Goal: Transaction & Acquisition: Obtain resource

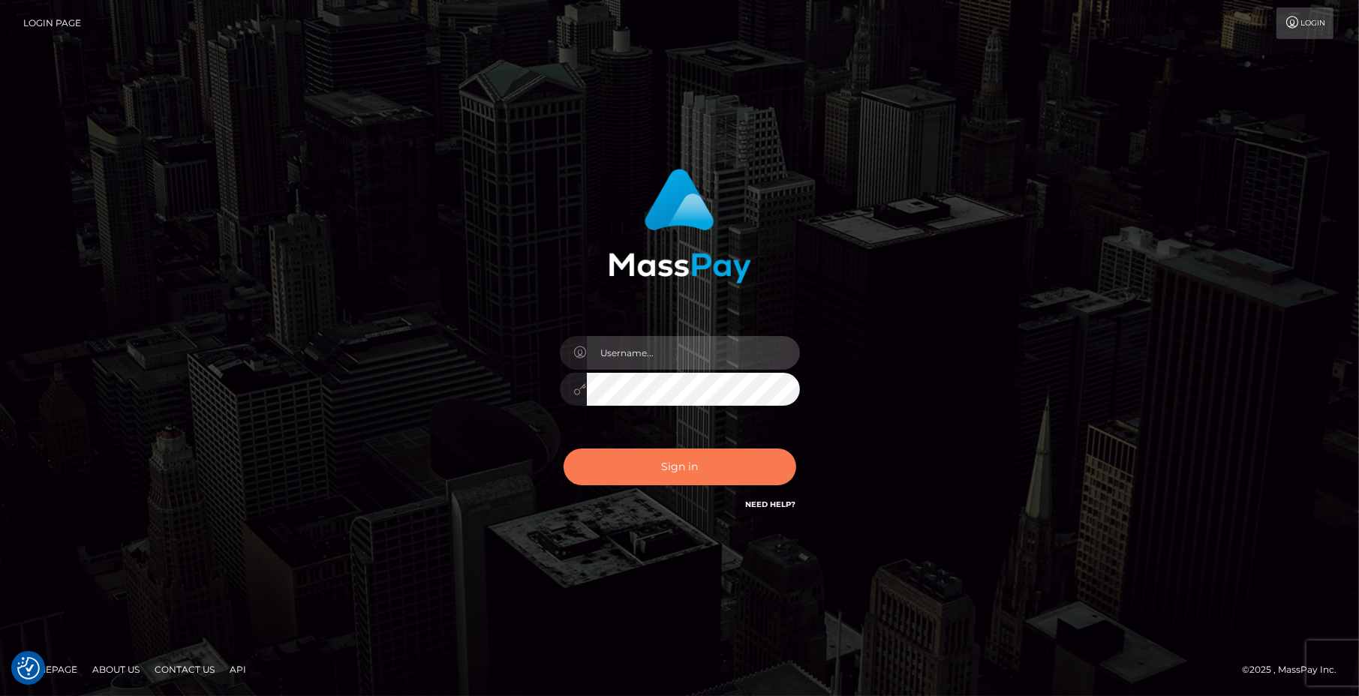
type input "Jeane.B2"
click at [701, 470] on button "Sign in" at bounding box center [680, 467] width 233 height 37
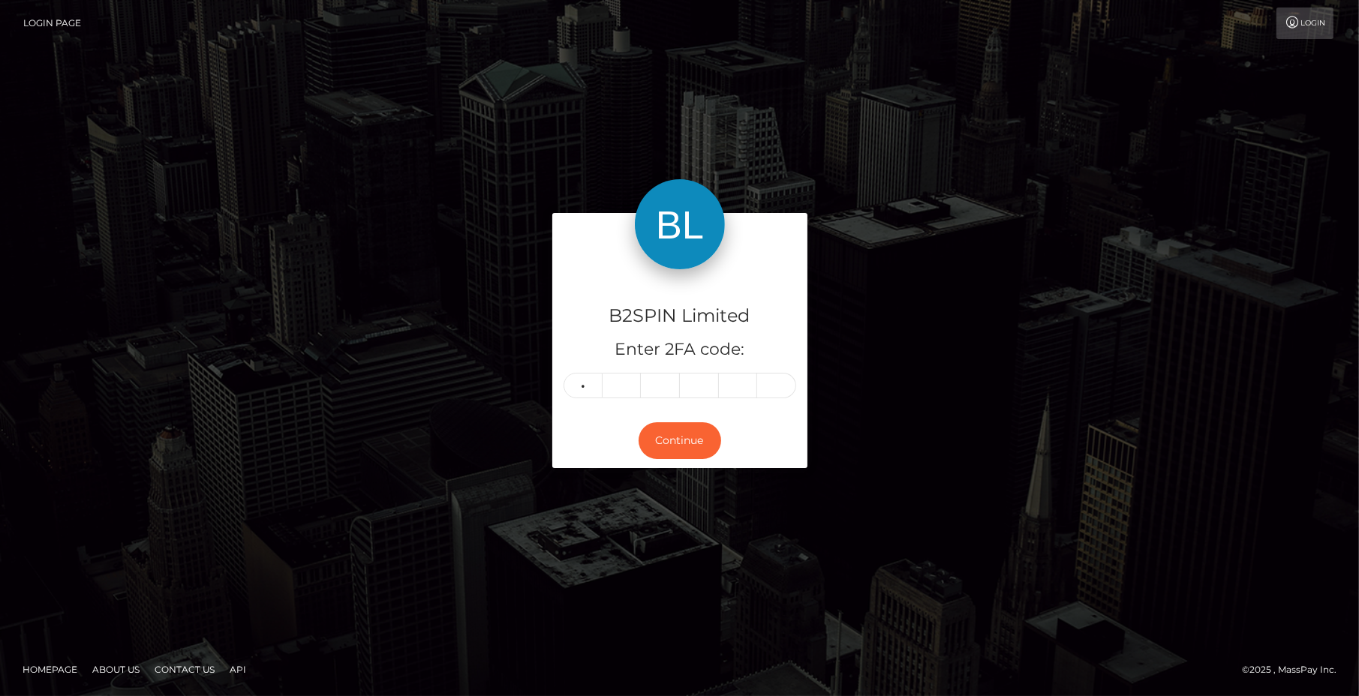
type input "5"
type input "2"
type input "9"
type input "6"
type input "2"
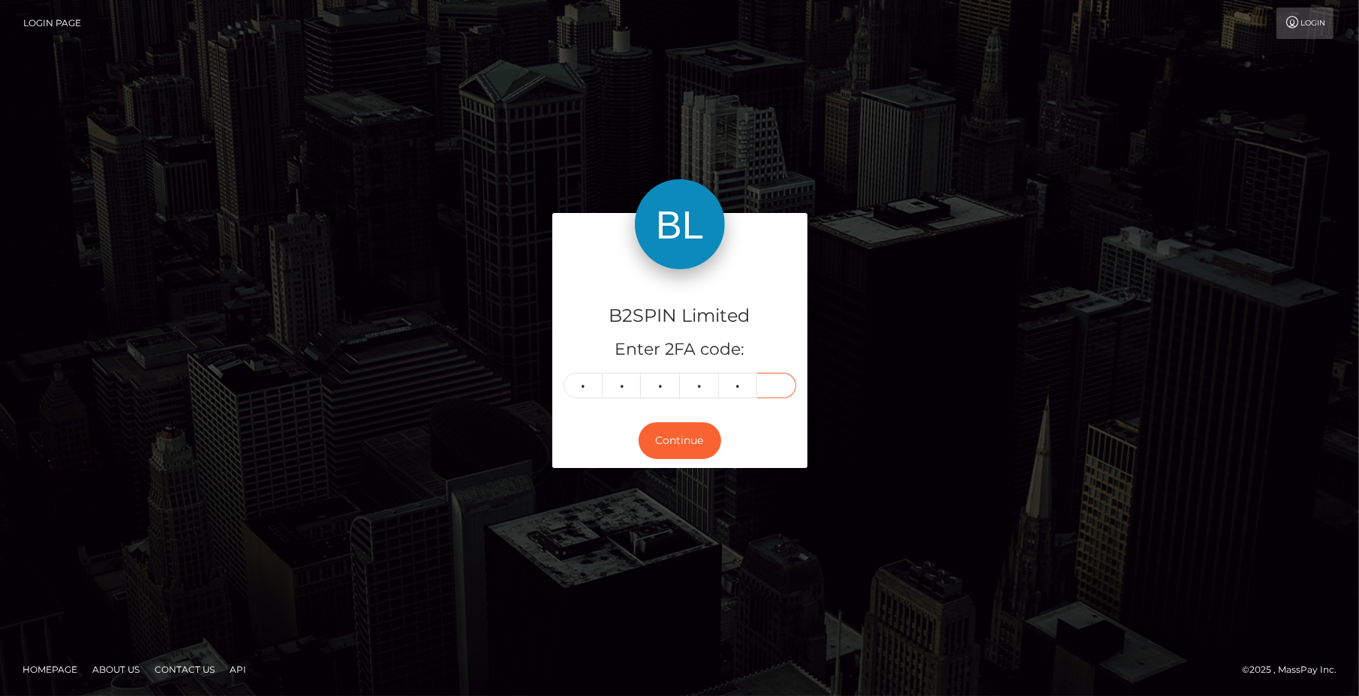
type input "5"
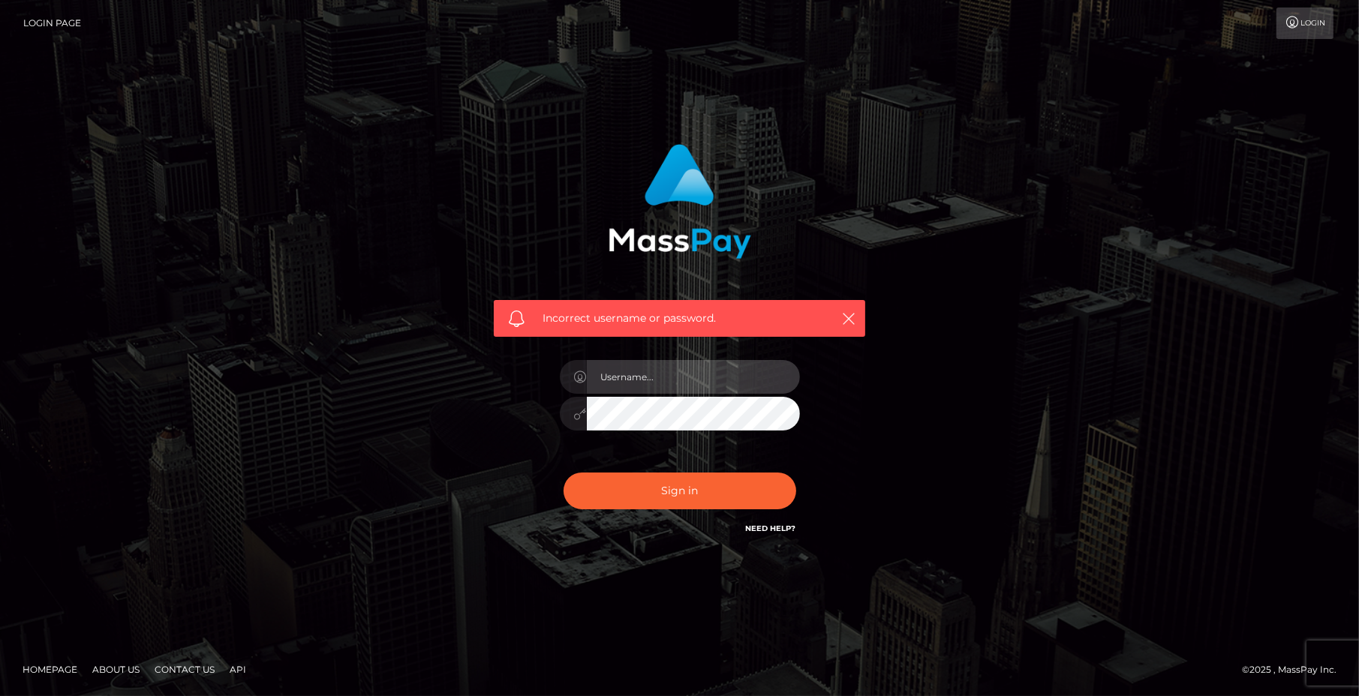
type input "Jeane.B2"
click at [683, 472] on div "Sign in Need Help?" at bounding box center [679, 497] width 263 height 67
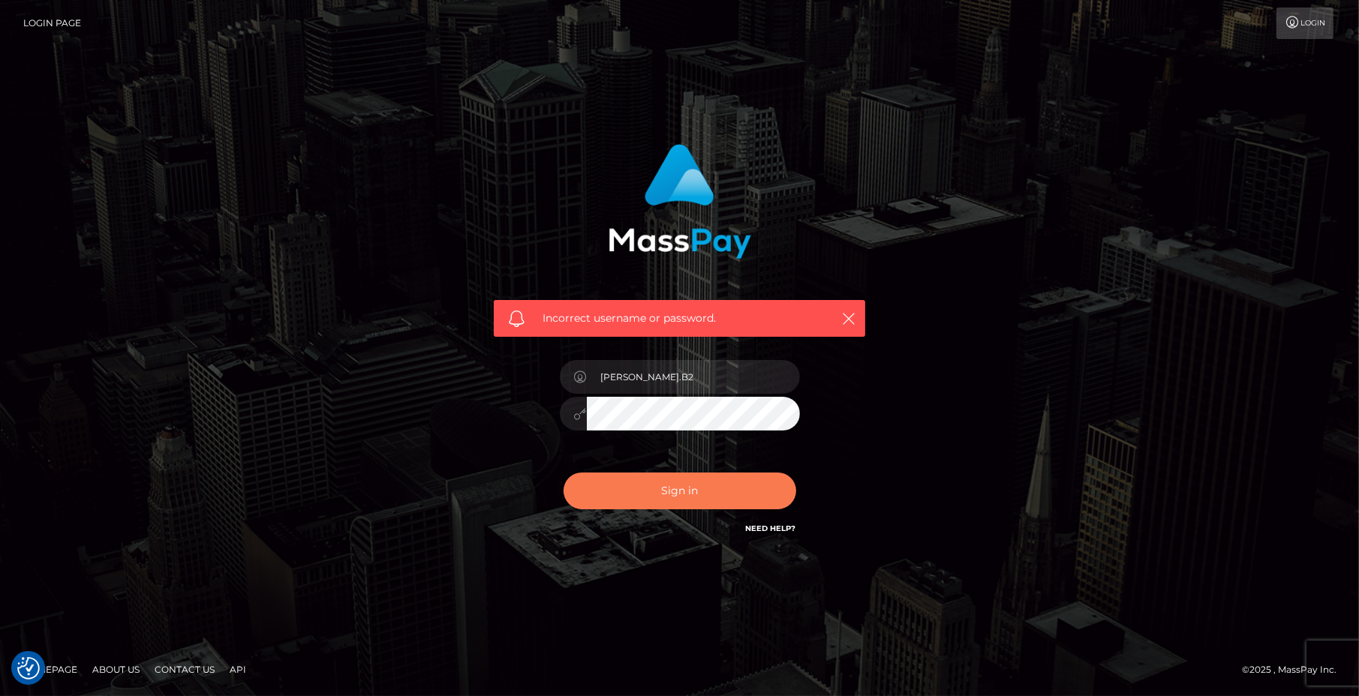
click at [676, 489] on button "Sign in" at bounding box center [680, 491] width 233 height 37
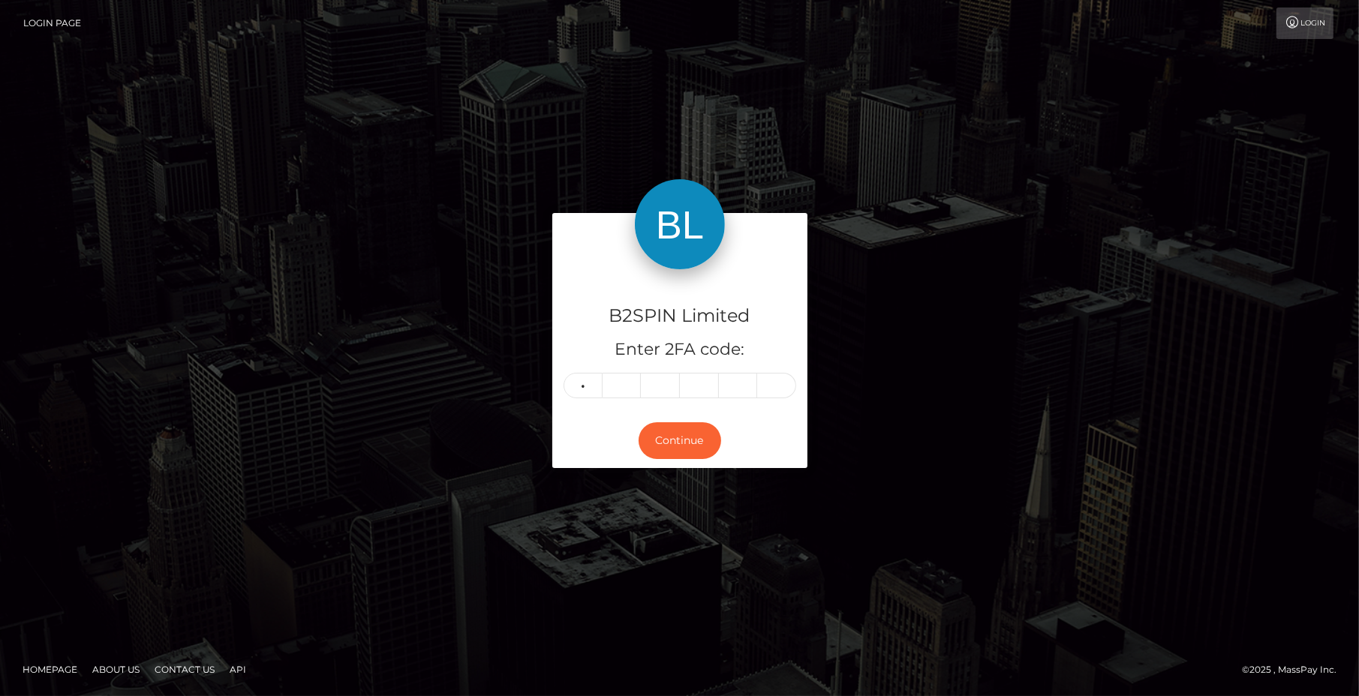
type input "5"
type input "2"
type input "5"
type input "6"
type input "2"
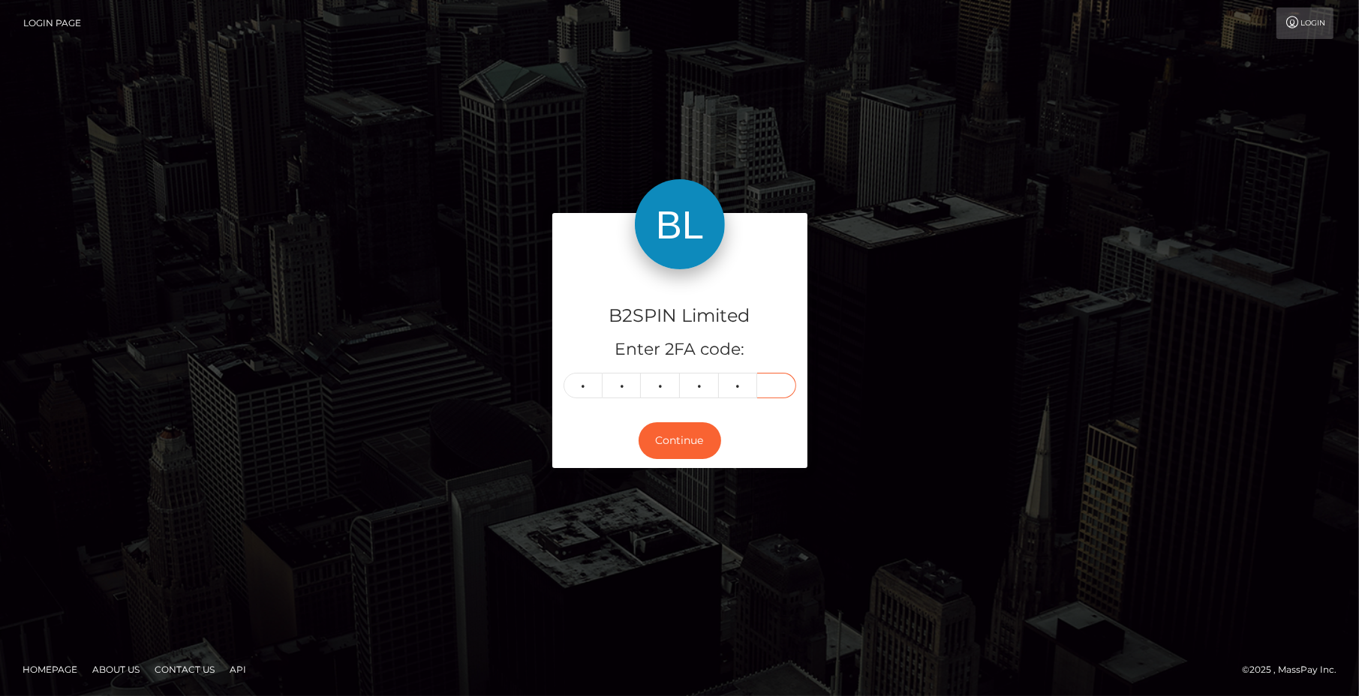
type input "6"
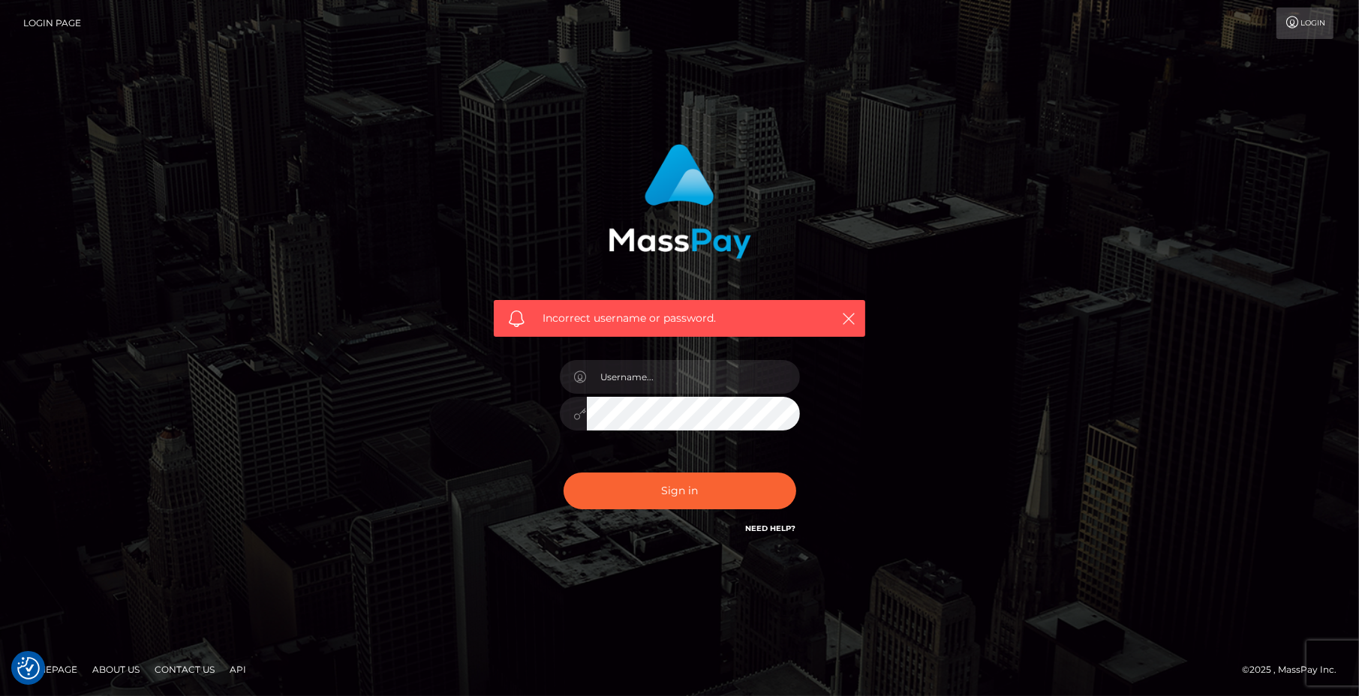
checkbox input "true"
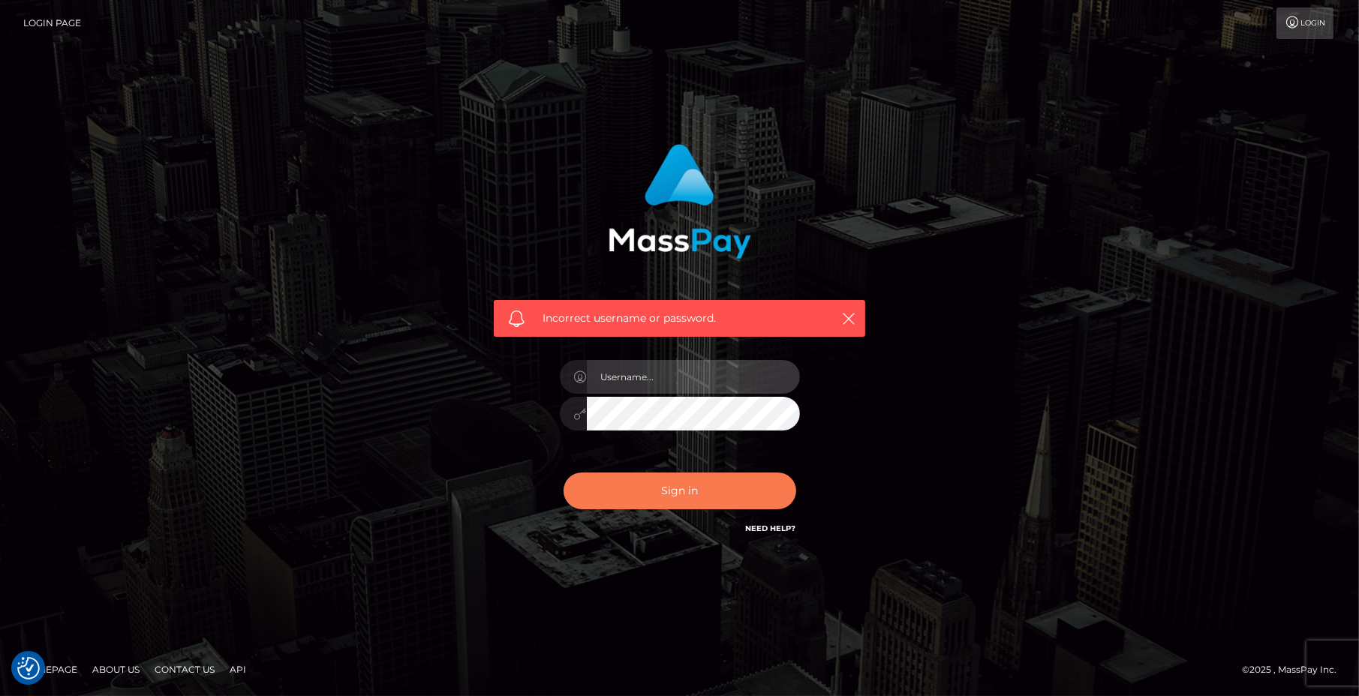
type input "Jeane.B2"
click at [689, 485] on button "Sign in" at bounding box center [680, 491] width 233 height 37
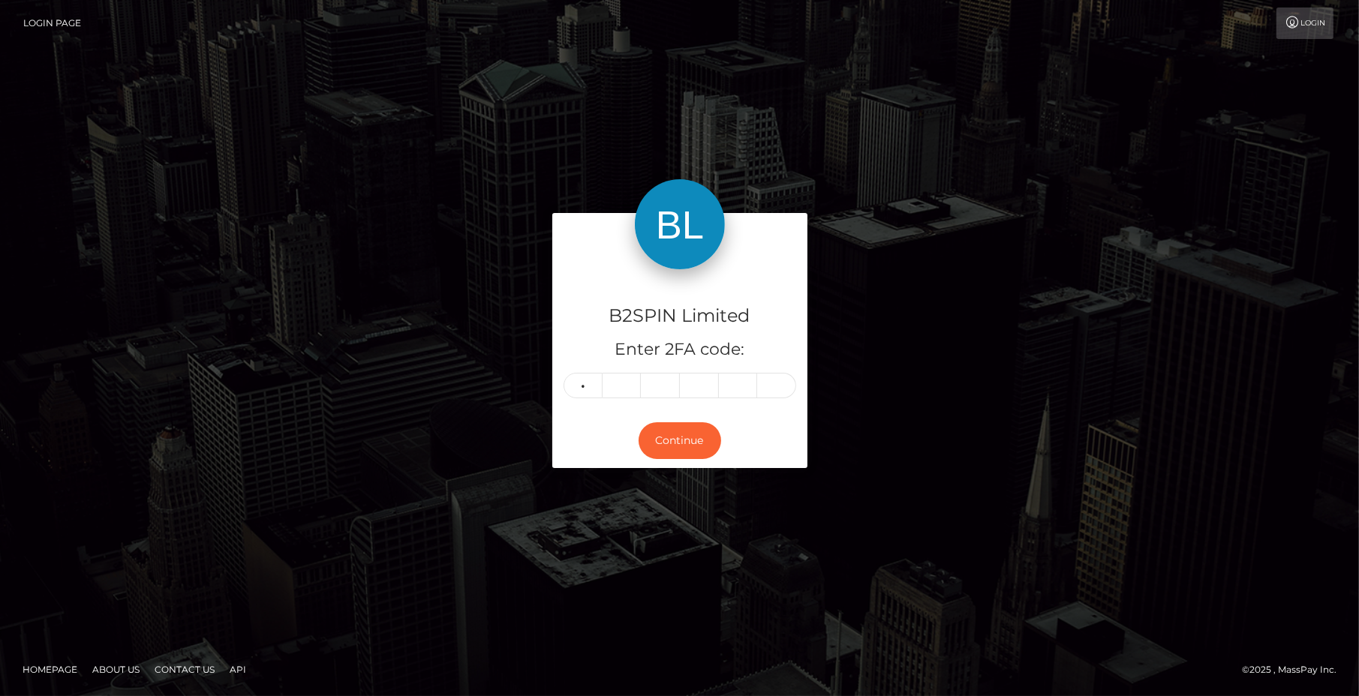
type input "5"
type input "2"
type input "9"
type input "6"
type input "2"
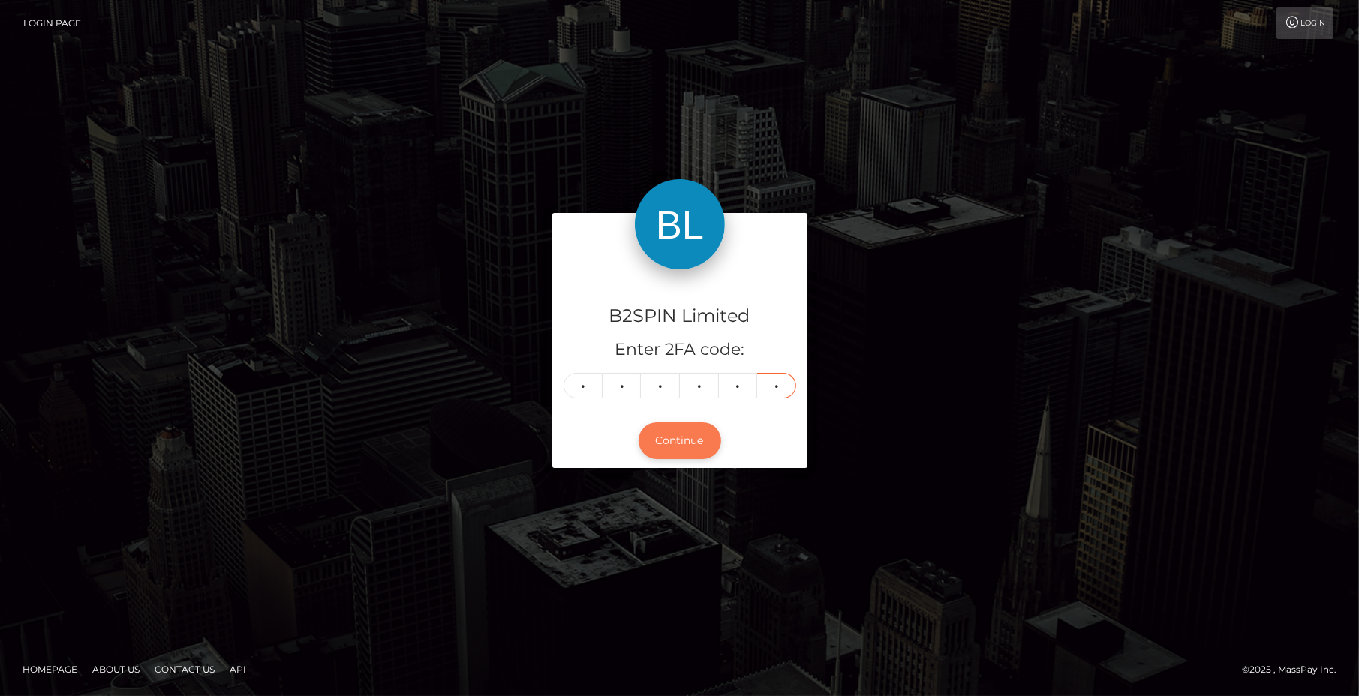
type input "6"
click at [684, 445] on button "Continue" at bounding box center [680, 440] width 83 height 37
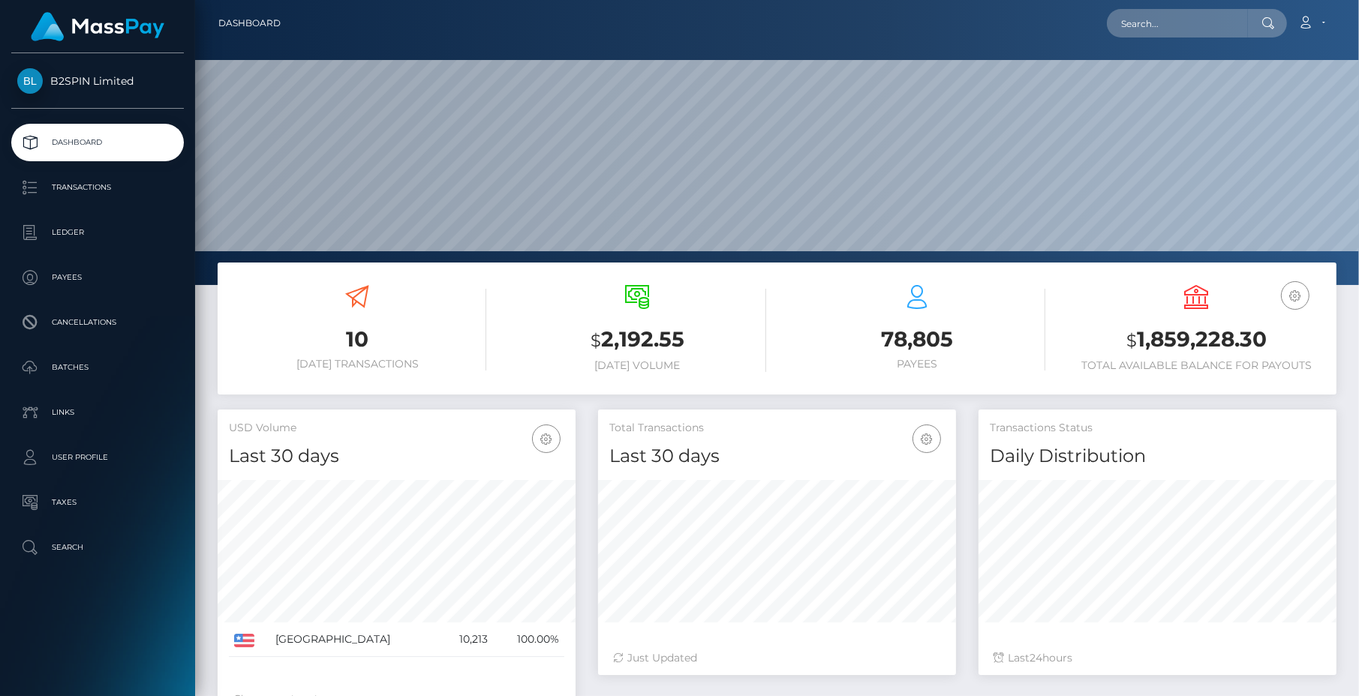
scroll to position [266, 358]
click at [147, 196] on p "Transactions" at bounding box center [97, 187] width 161 height 23
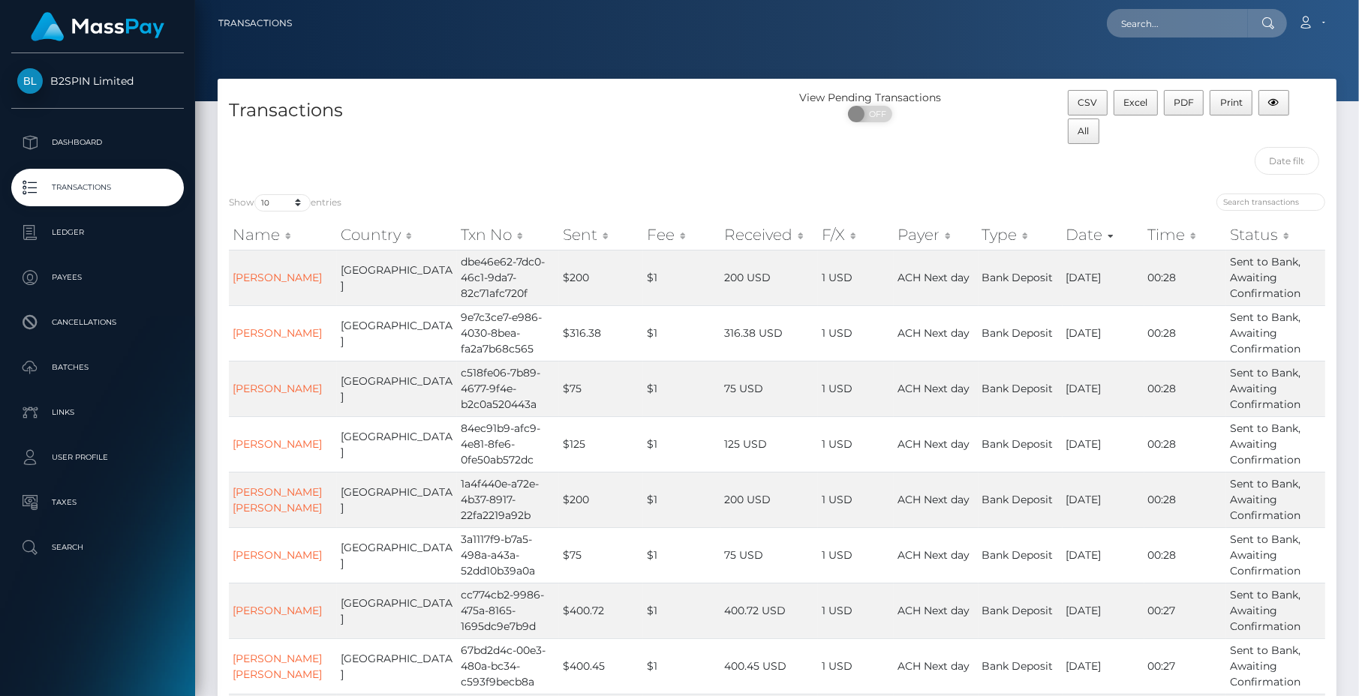
click at [264, 154] on div "Transactions" at bounding box center [498, 136] width 560 height 92
click at [278, 200] on select "10 25 50 100 250 500 1,000 3,500" at bounding box center [282, 202] width 56 height 17
select select "3500"
click at [256, 194] on select "10 25 50 100 250 500 1,000 3,500" at bounding box center [282, 202] width 56 height 17
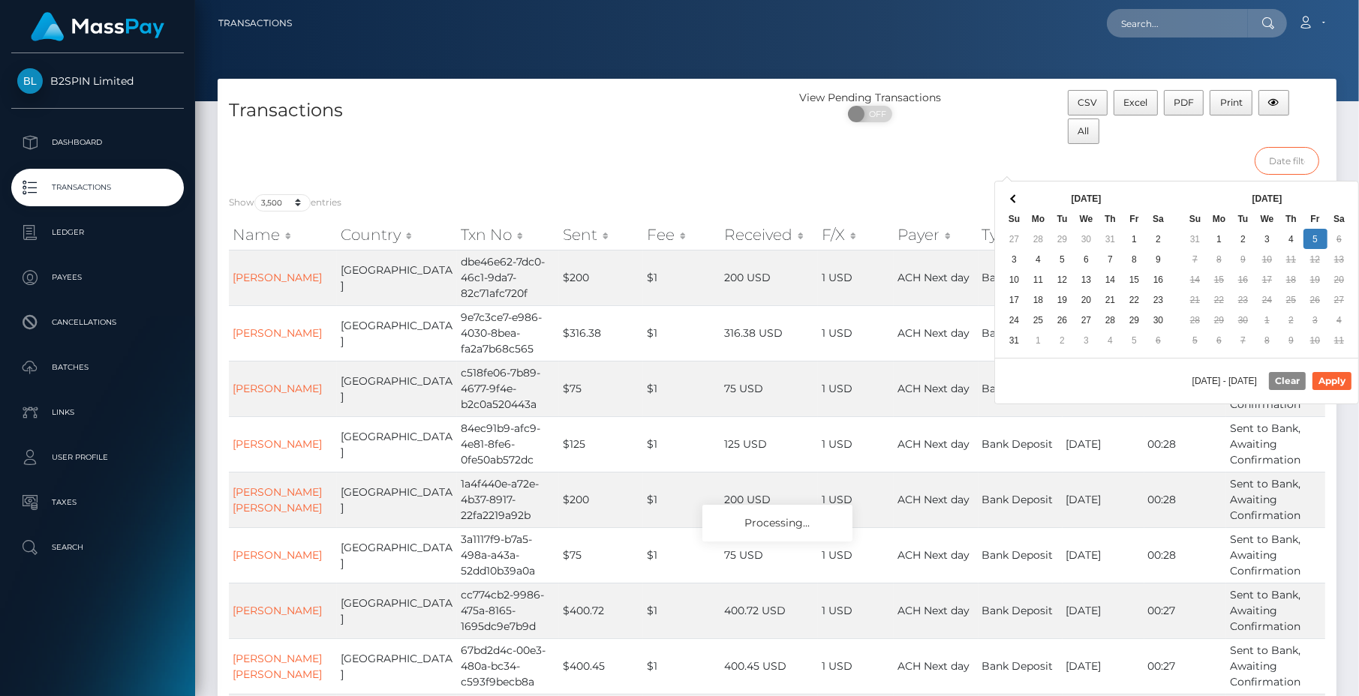
click at [1293, 166] on input "text" at bounding box center [1287, 161] width 65 height 28
click at [1081, 379] on div "[DATE] - [DATE] Clear Apply" at bounding box center [1176, 381] width 363 height 46
click at [1338, 381] on button "Apply" at bounding box center [1331, 381] width 39 height 18
type input "[DATE] - [DATE]"
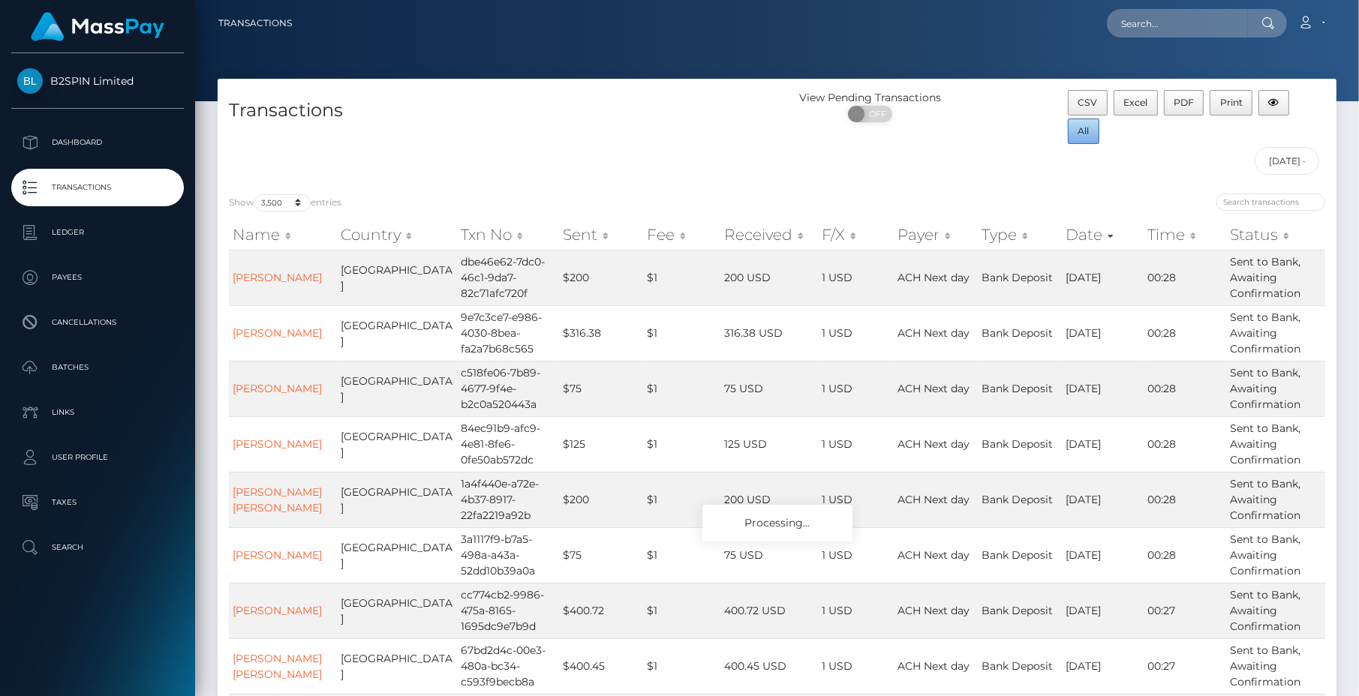
click at [1086, 128] on span "All" at bounding box center [1083, 130] width 11 height 11
click at [1076, 135] on button "All" at bounding box center [1084, 132] width 32 height 26
click at [1078, 134] on button "All" at bounding box center [1084, 132] width 32 height 26
click at [1086, 133] on button "All" at bounding box center [1084, 132] width 32 height 26
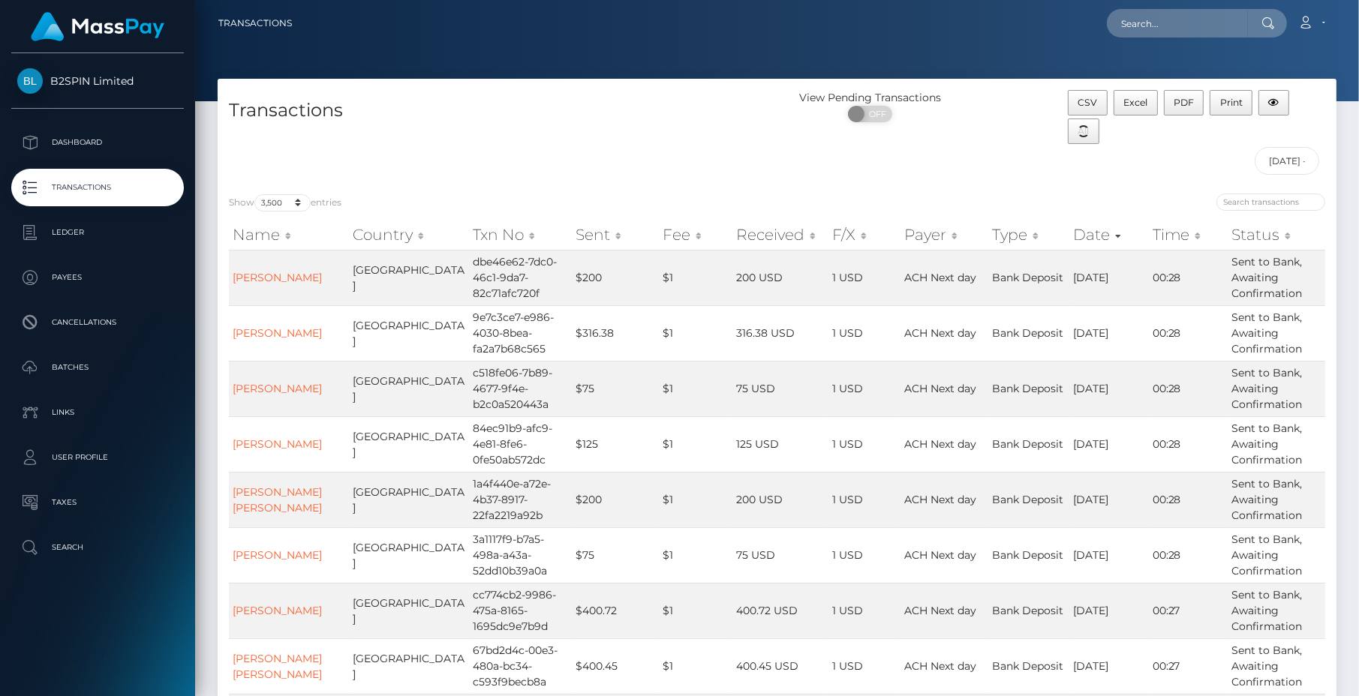
drag, startPoint x: 707, startPoint y: 128, endPoint x: 1181, endPoint y: 2, distance: 490.9
click at [707, 128] on div "Transactions" at bounding box center [498, 136] width 560 height 92
